Goal: Task Accomplishment & Management: Manage account settings

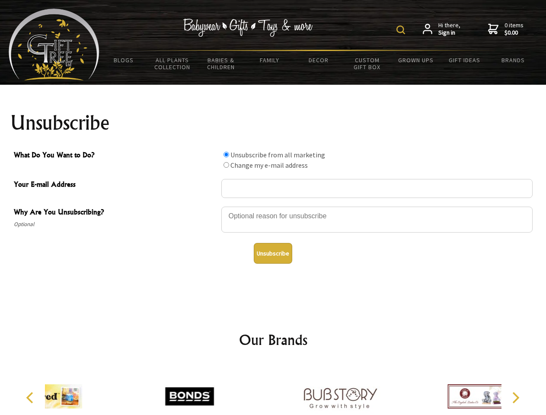
click at [402, 30] on img at bounding box center [400, 30] width 9 height 9
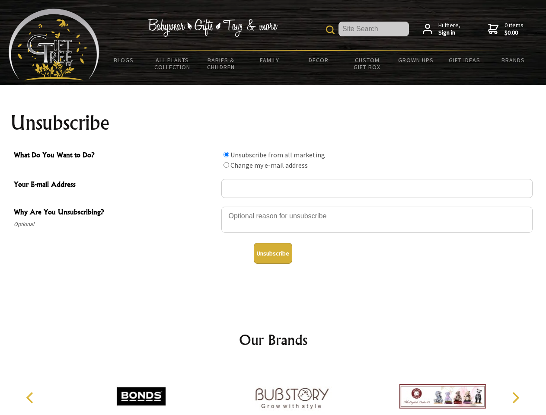
click at [273, 206] on div at bounding box center [376, 221] width 311 height 30
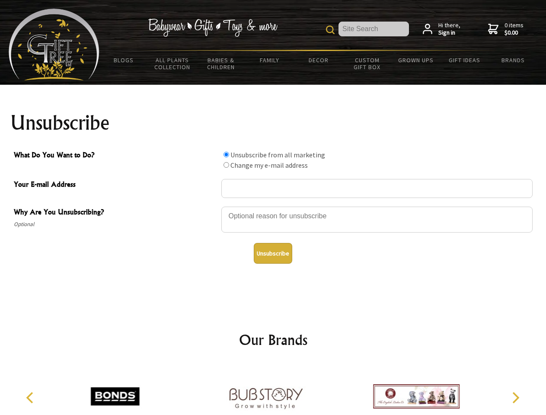
click at [226, 154] on input "What Do You Want to Do?" at bounding box center [227, 155] width 6 height 6
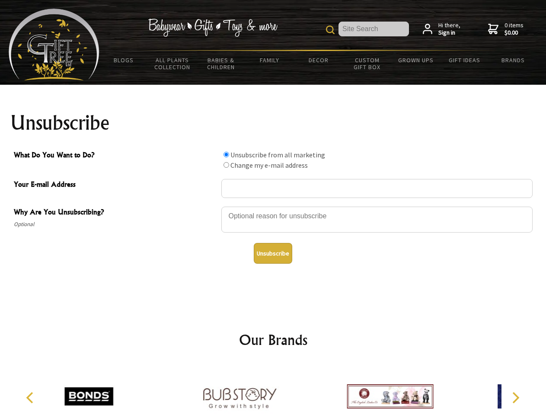
click at [226, 165] on input "What Do You Want to Do?" at bounding box center [227, 165] width 6 height 6
radio input "true"
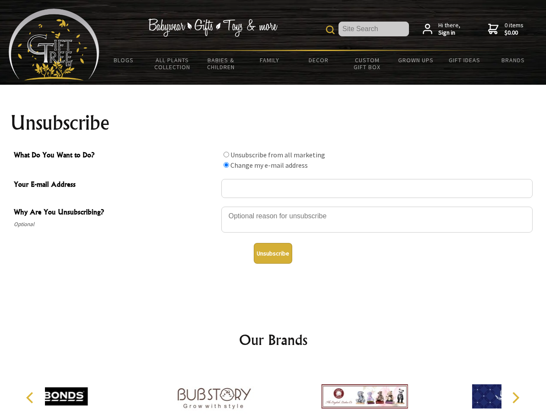
click at [273, 253] on button "Unsubscribe" at bounding box center [273, 253] width 38 height 21
click at [289, 390] on div at bounding box center [364, 397] width 150 height 67
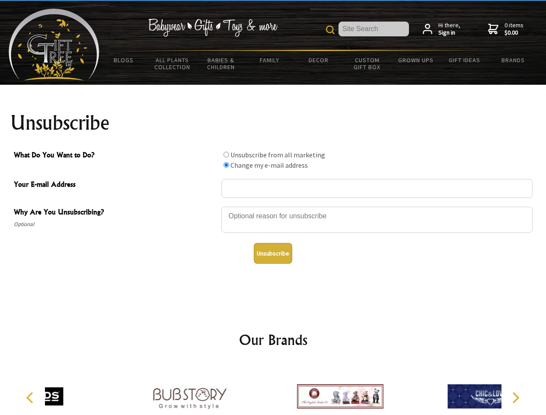
click at [31, 398] on icon "Previous" at bounding box center [30, 397] width 11 height 11
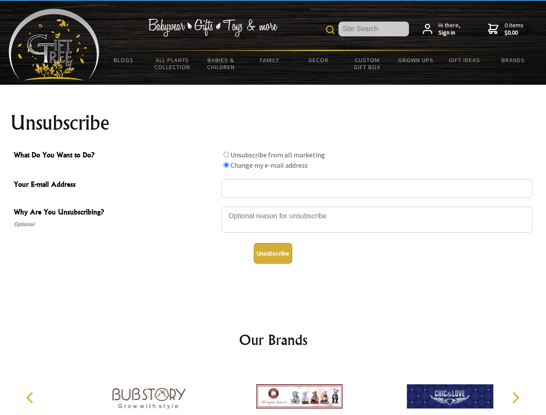
click at [515, 398] on icon "Next" at bounding box center [514, 397] width 11 height 11
